Goal: Task Accomplishment & Management: Use online tool/utility

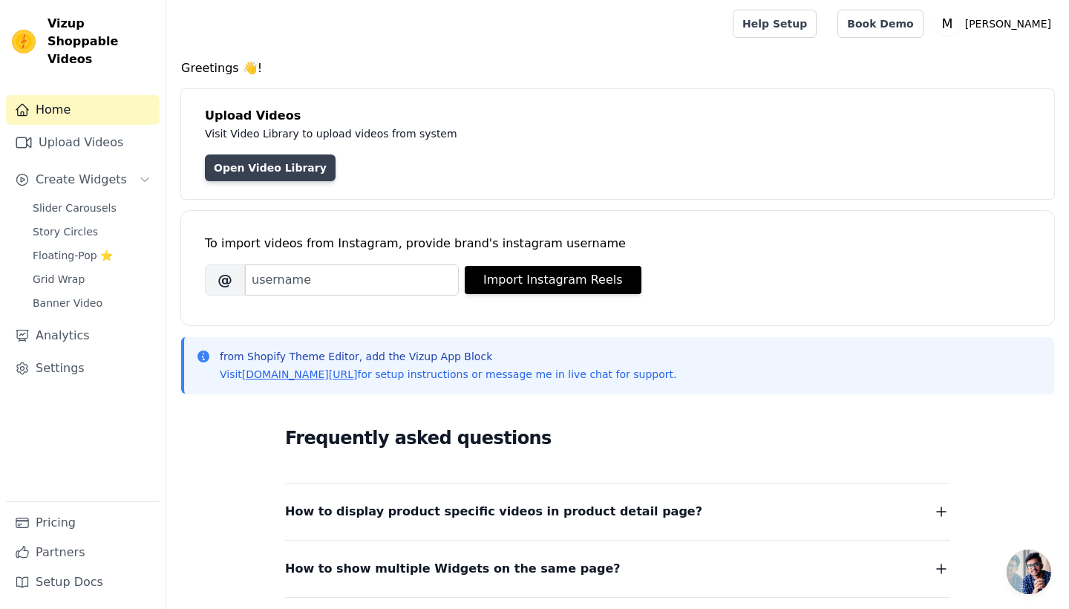
click at [298, 168] on link "Open Video Library" at bounding box center [270, 167] width 131 height 27
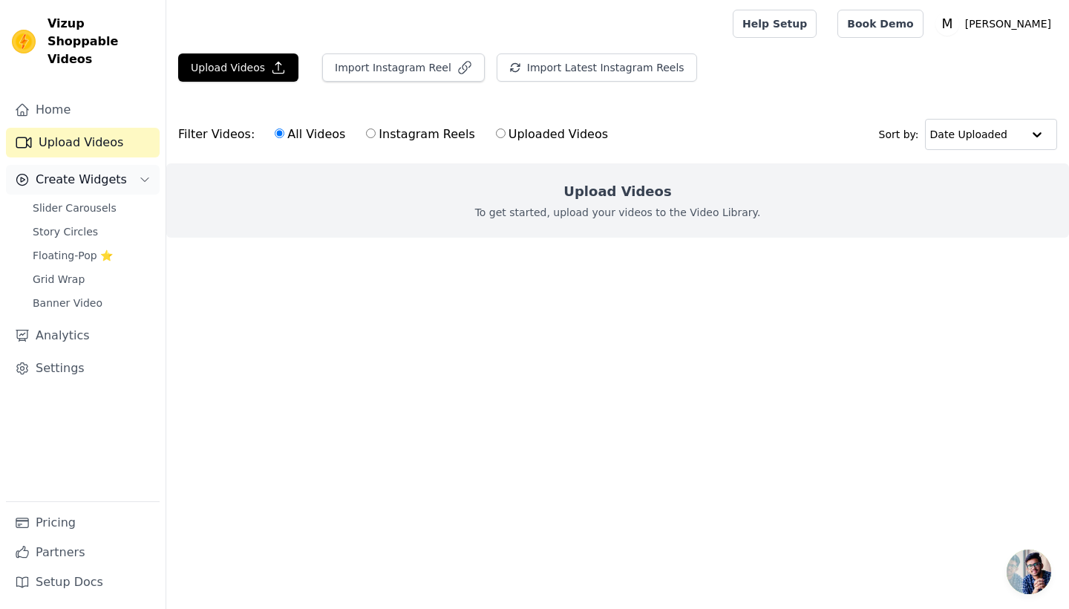
click at [72, 171] on span "Create Widgets" at bounding box center [81, 180] width 91 height 18
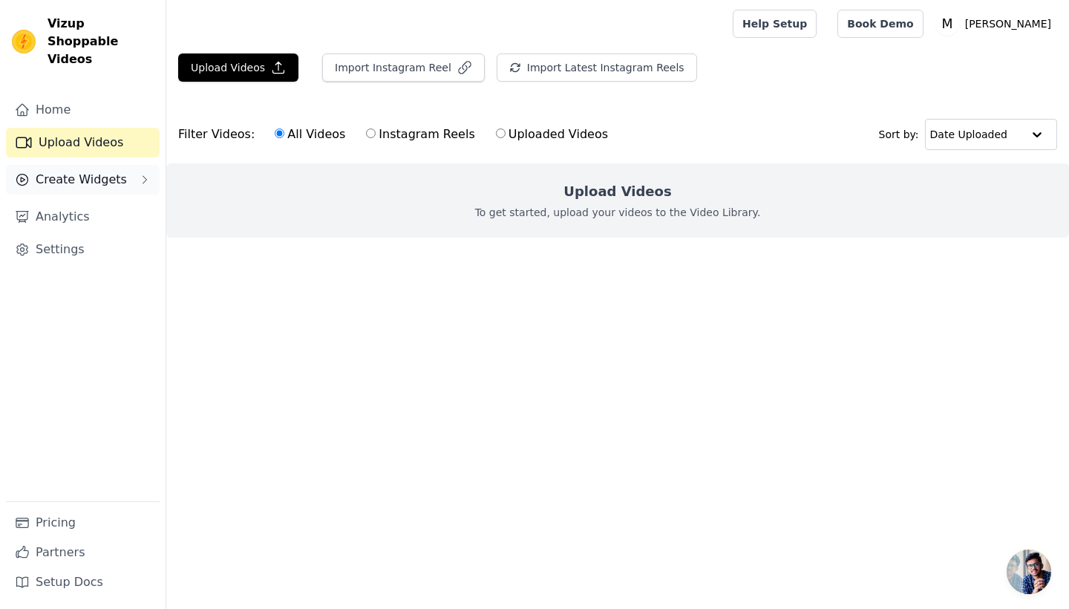
click at [78, 165] on button "Create Widgets" at bounding box center [83, 180] width 154 height 30
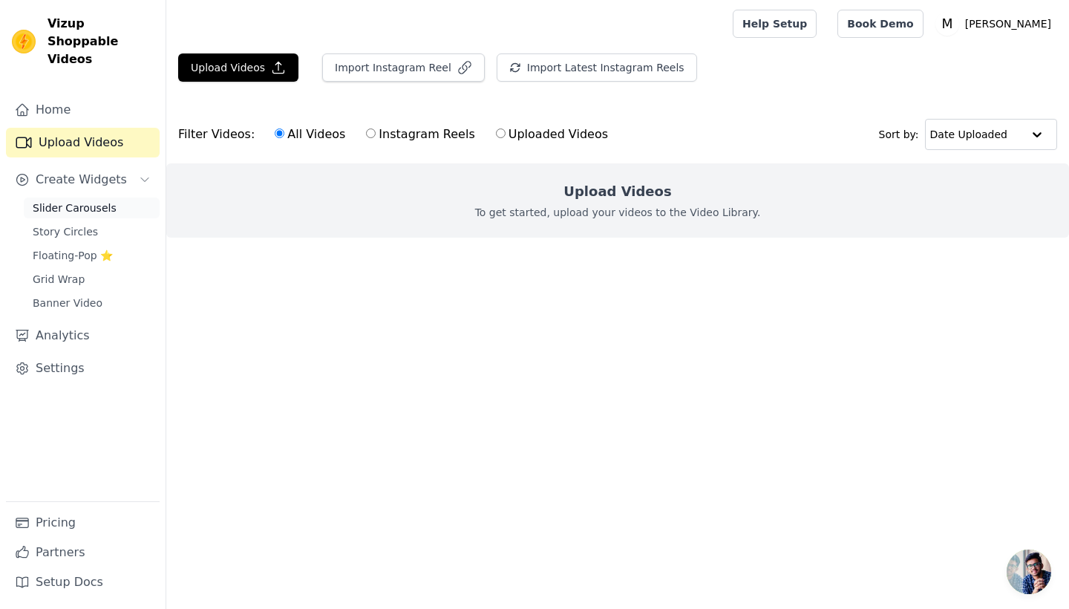
click at [66, 200] on span "Slider Carousels" at bounding box center [75, 207] width 84 height 15
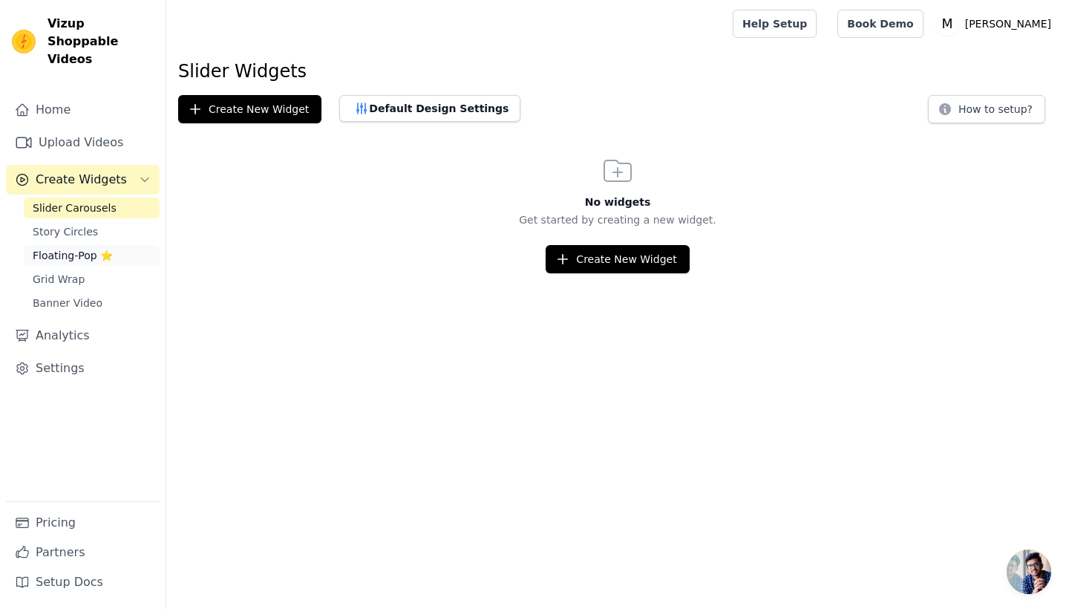
click at [99, 248] on span "Floating-Pop ⭐" at bounding box center [73, 255] width 80 height 15
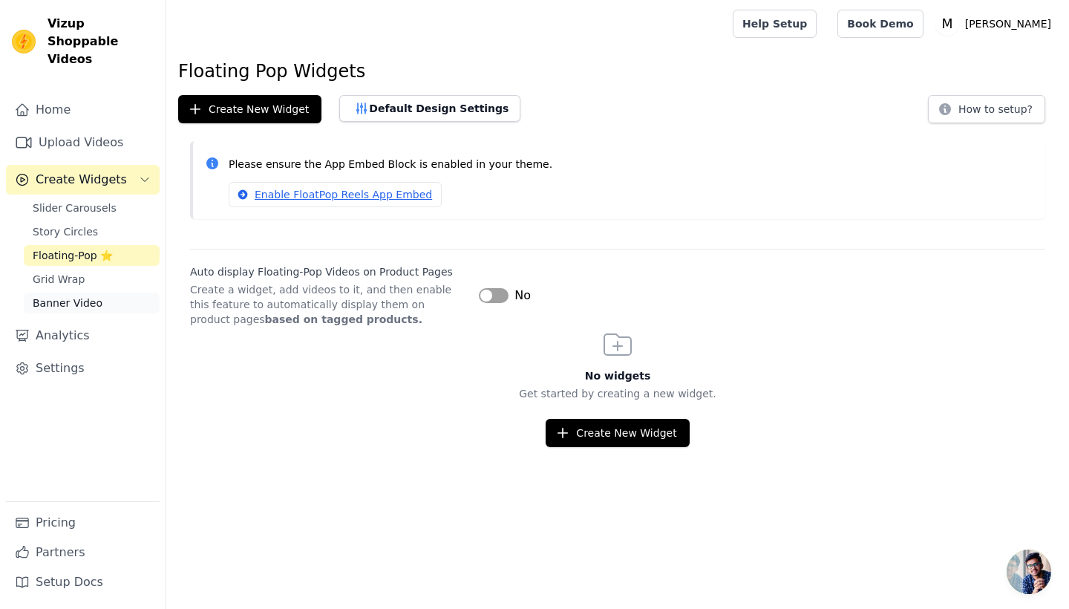
click at [82, 295] on span "Banner Video" at bounding box center [68, 302] width 70 height 15
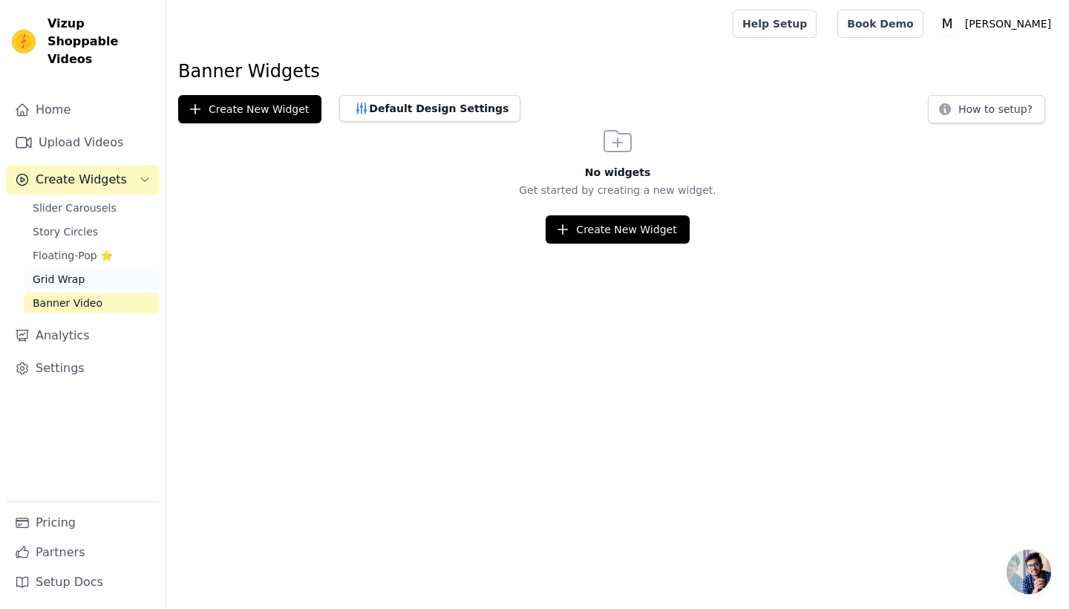
click at [77, 269] on link "Grid Wrap" at bounding box center [92, 279] width 136 height 21
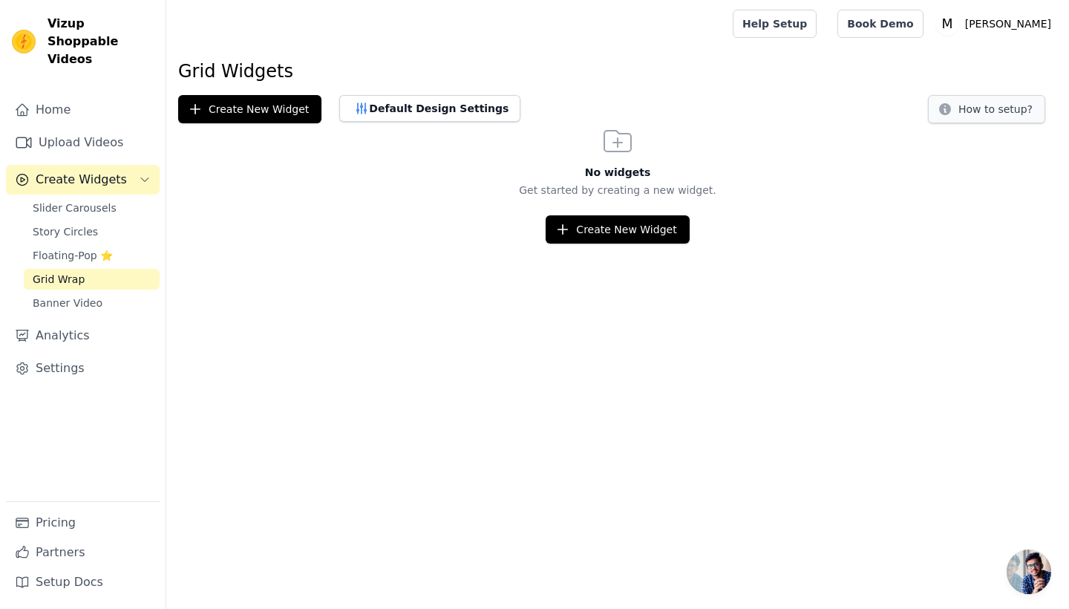
click at [986, 108] on button "How to setup?" at bounding box center [986, 109] width 117 height 28
click at [51, 224] on span "Story Circles" at bounding box center [65, 231] width 65 height 15
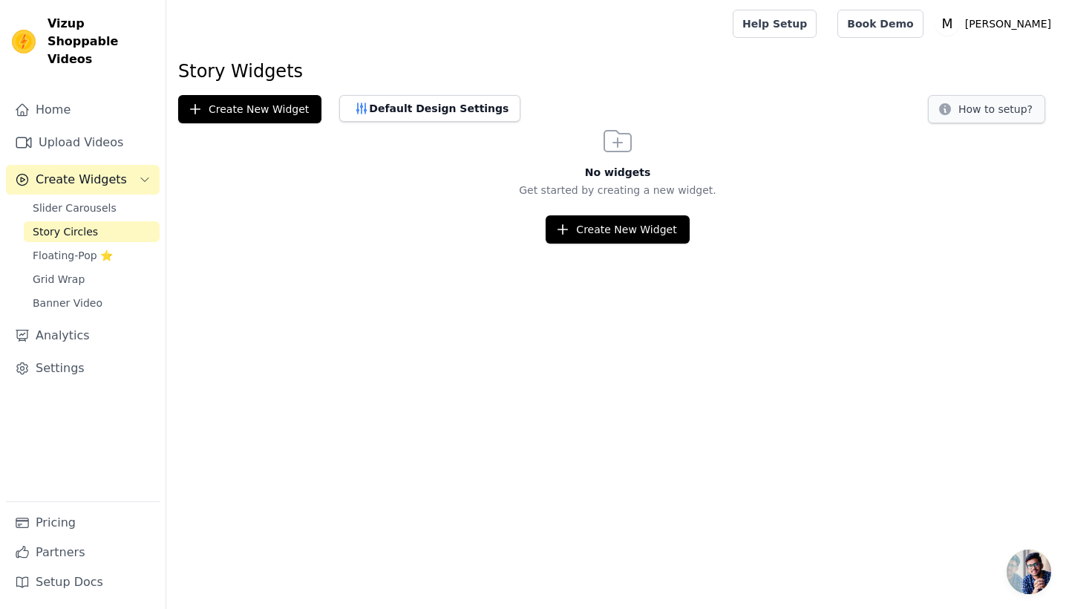
click at [998, 111] on button "How to setup?" at bounding box center [986, 109] width 117 height 28
click at [87, 246] on link "Floating-Pop ⭐" at bounding box center [92, 255] width 136 height 21
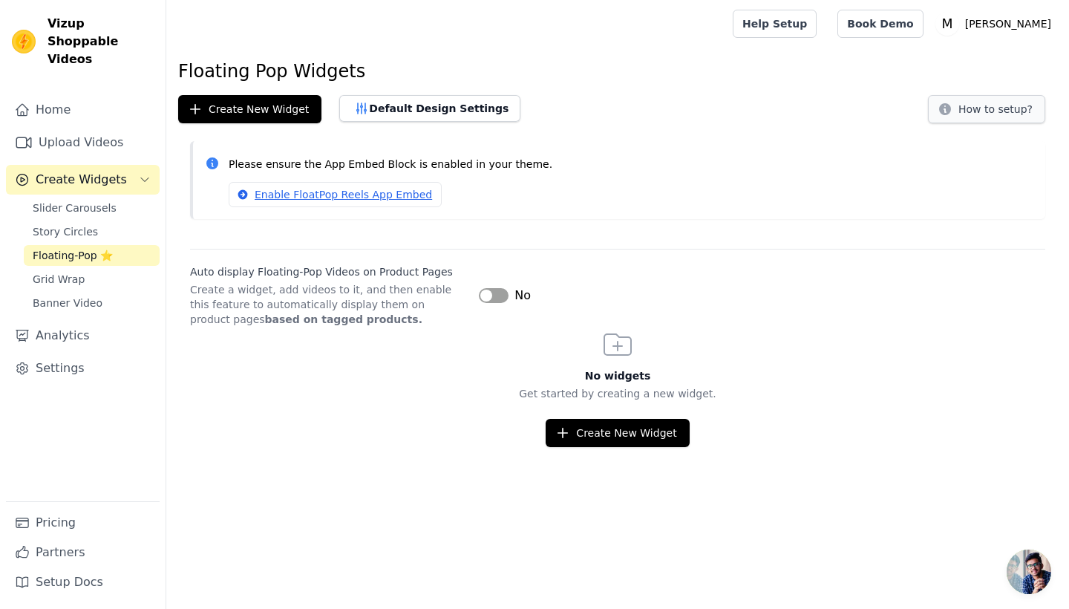
click at [1023, 114] on button "How to setup?" at bounding box center [986, 109] width 117 height 28
click at [81, 295] on span "Banner Video" at bounding box center [68, 302] width 70 height 15
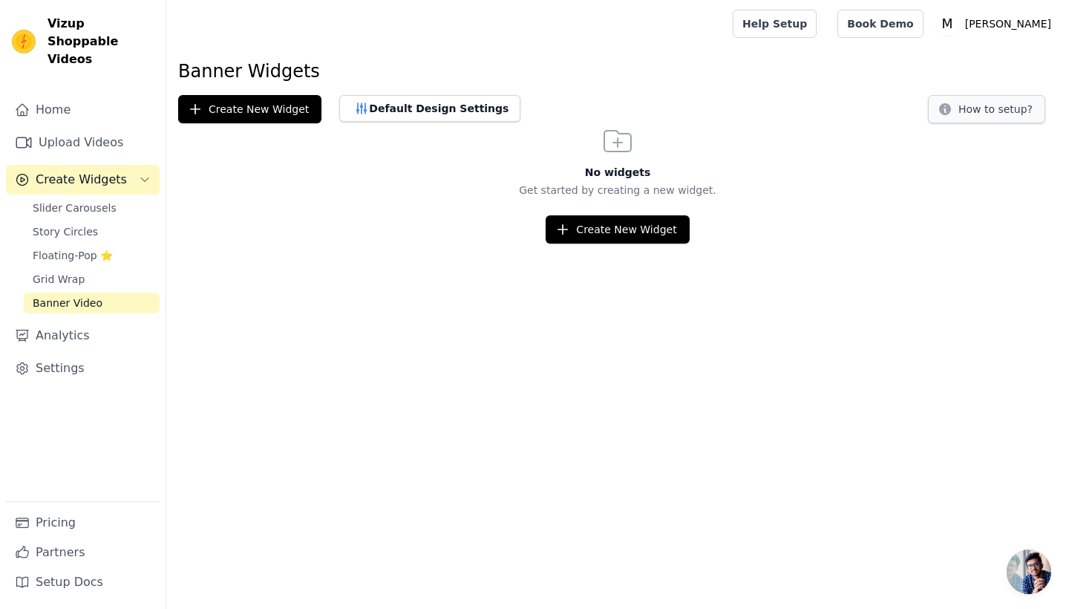
click at [997, 108] on button "How to setup?" at bounding box center [986, 109] width 117 height 28
click at [65, 200] on span "Slider Carousels" at bounding box center [75, 207] width 84 height 15
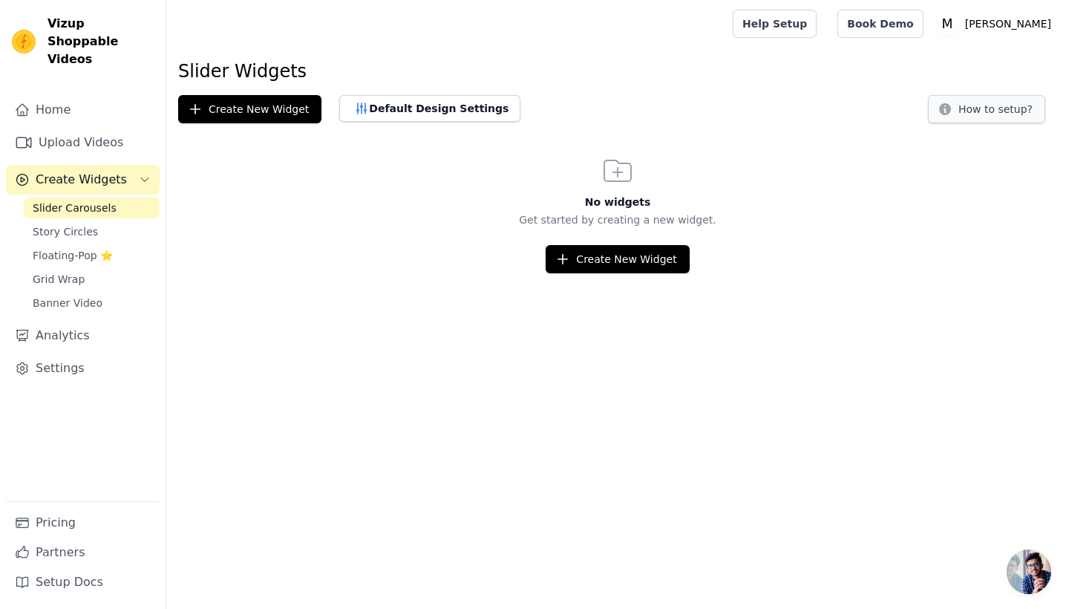
click at [1008, 110] on button "How to setup?" at bounding box center [986, 109] width 117 height 28
click at [615, 260] on button "Create New Widget" at bounding box center [617, 259] width 143 height 28
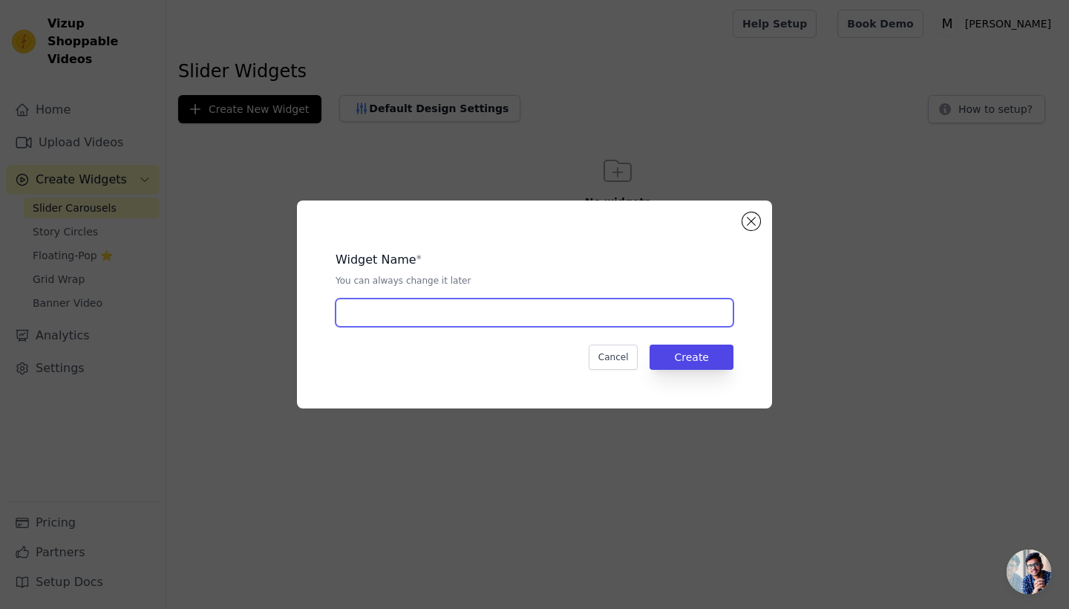
click at [630, 312] on input "text" at bounding box center [534, 312] width 398 height 28
type input "b"
type input "videos"
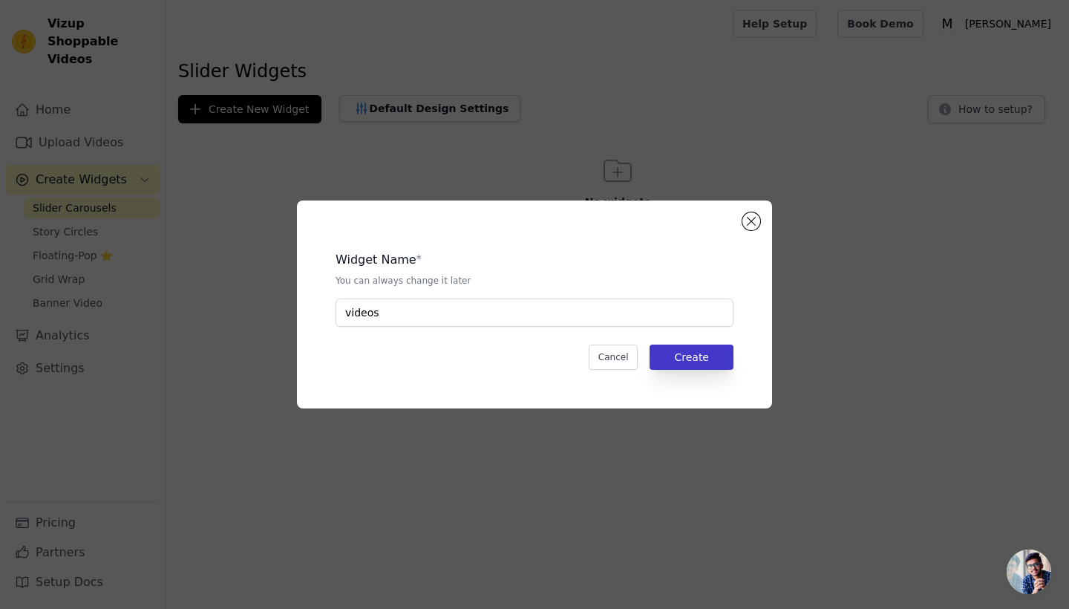
click at [715, 361] on button "Create" at bounding box center [691, 356] width 84 height 25
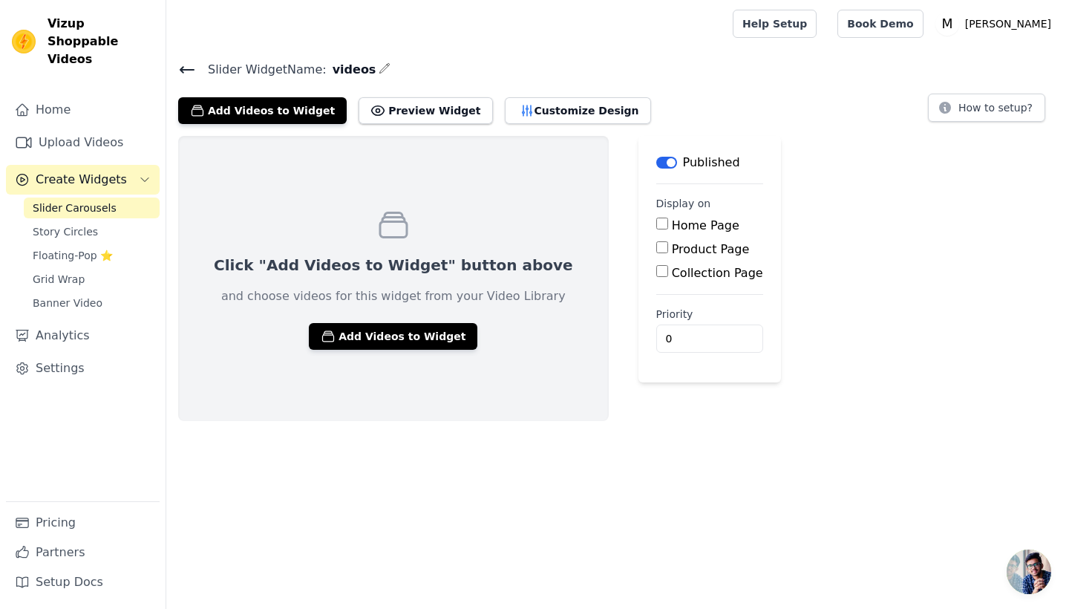
click at [672, 224] on label "Home Page" at bounding box center [706, 225] width 68 height 14
click at [656, 224] on input "Home Page" at bounding box center [662, 223] width 12 height 12
checkbox input "true"
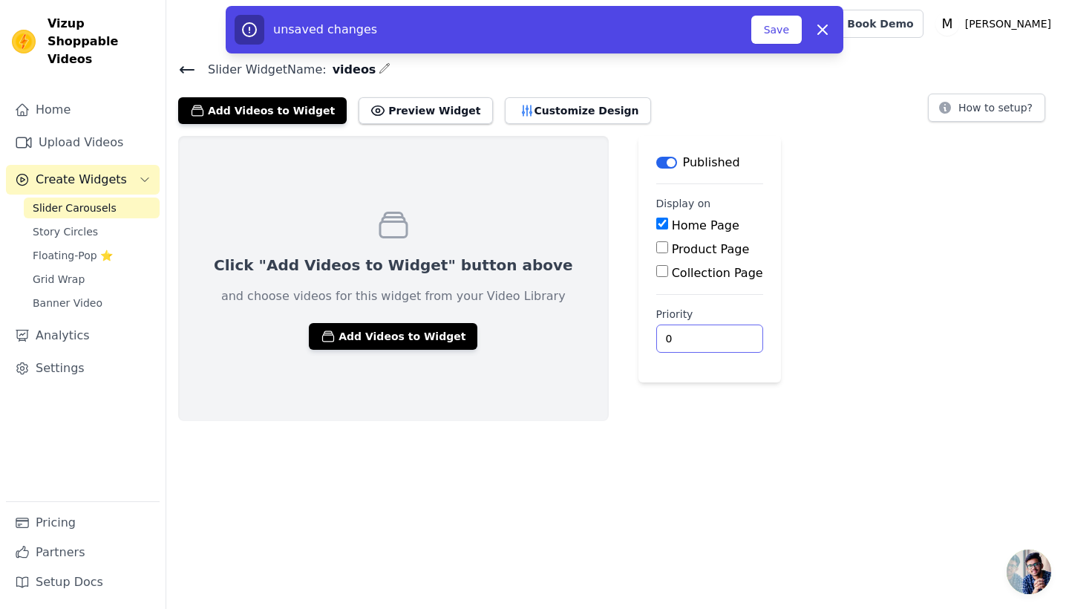
click at [656, 340] on input "0" at bounding box center [709, 338] width 107 height 28
type input "4"
click at [522, 421] on html "Vizup Shoppable Videos Home Upload Videos Create Widgets Slider Carousels Story…" at bounding box center [534, 210] width 1069 height 421
click at [772, 35] on button "Save" at bounding box center [776, 30] width 50 height 28
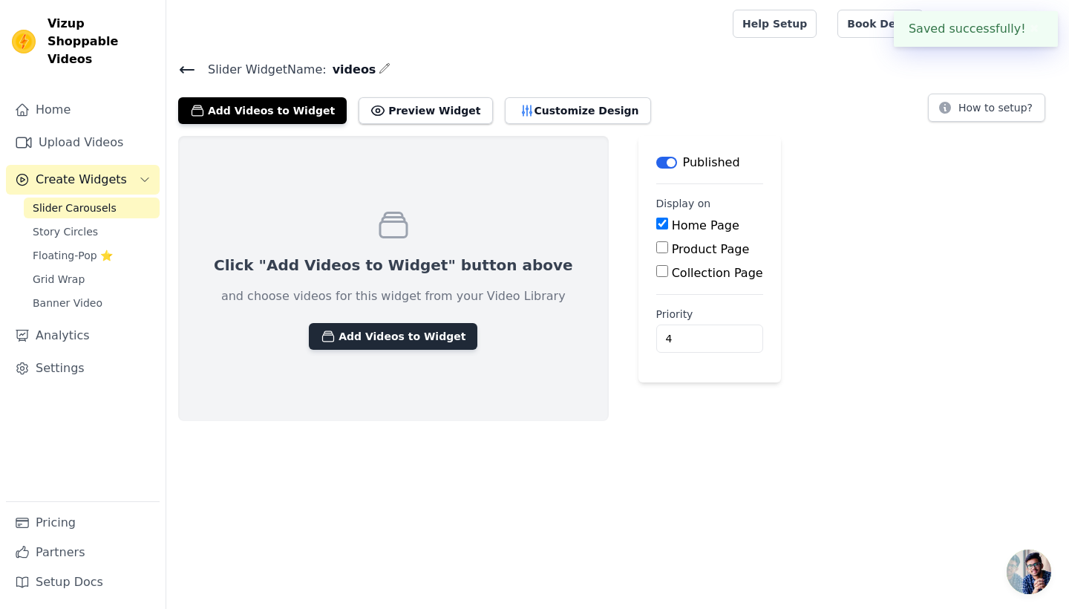
click at [421, 336] on button "Add Videos to Widget" at bounding box center [393, 336] width 168 height 27
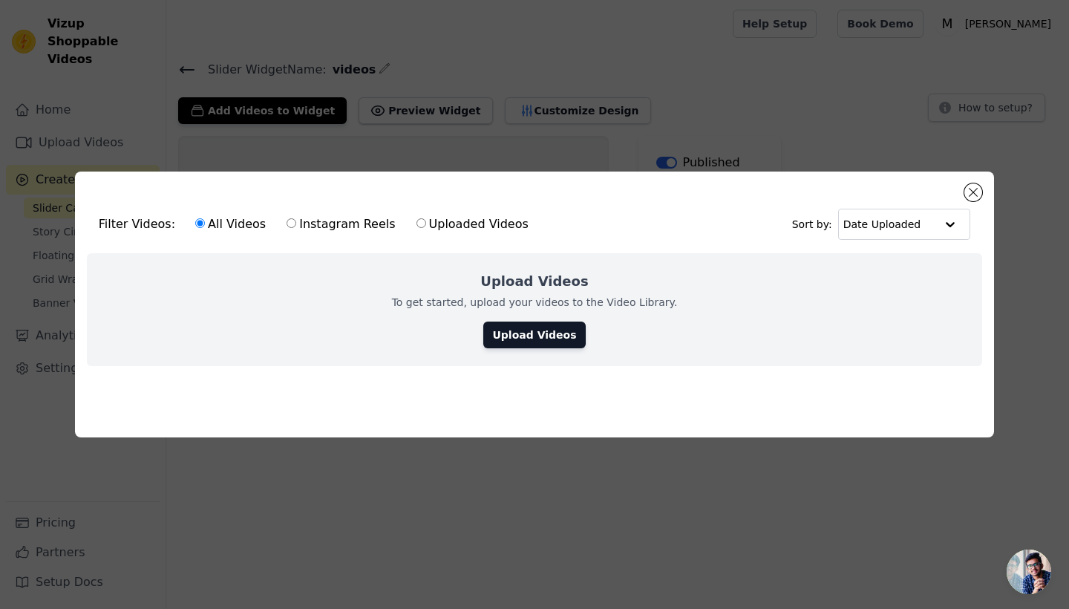
click at [333, 226] on label "Instagram Reels" at bounding box center [341, 223] width 110 height 19
click at [296, 226] on input "Instagram Reels" at bounding box center [291, 223] width 10 height 10
radio input "true"
click at [431, 223] on label "Uploaded Videos" at bounding box center [473, 223] width 114 height 19
click at [426, 223] on input "Uploaded Videos" at bounding box center [421, 223] width 10 height 10
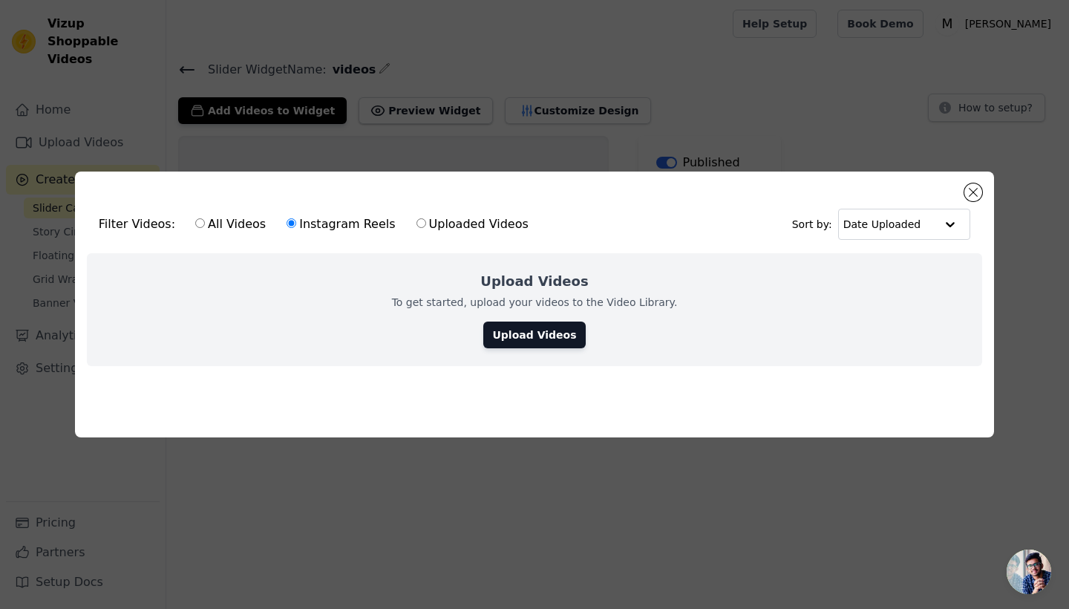
radio input "true"
click at [976, 191] on button "Close modal" at bounding box center [973, 192] width 18 height 18
